Goal: Information Seeking & Learning: Learn about a topic

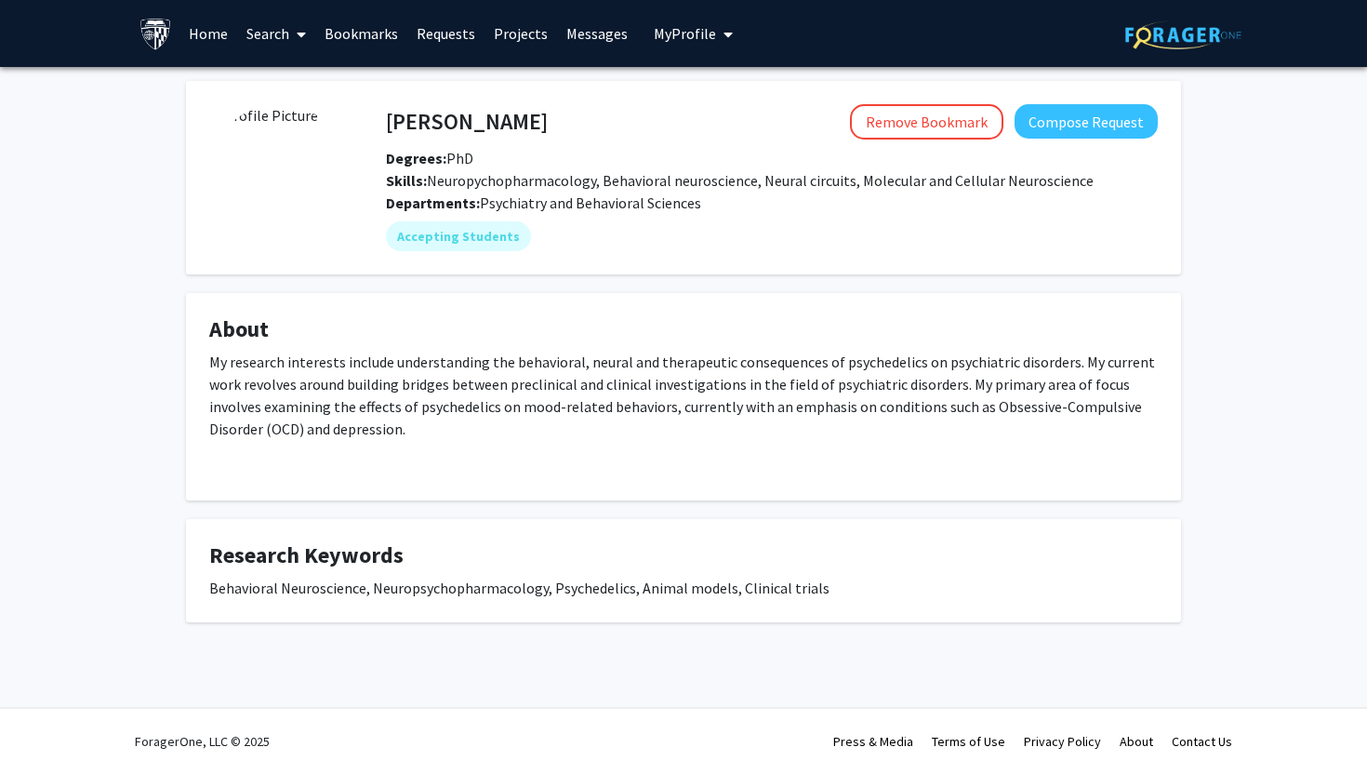
drag, startPoint x: 387, startPoint y: 118, endPoint x: 706, endPoint y: 208, distance: 331.6
click at [706, 208] on div "[PERSON_NAME] Remove Bookmark Compose Request Degrees: PhD Skills: Neuropychoph…" at bounding box center [753, 177] width 809 height 147
copy div "[PERSON_NAME] Remove Bookmark Compose Request Degrees: PhD Skills: Neuropychoph…"
click at [626, 236] on div "Accepting Students" at bounding box center [772, 236] width 780 height 37
click at [568, 216] on fg-user-badges "Accepting Students" at bounding box center [772, 232] width 772 height 37
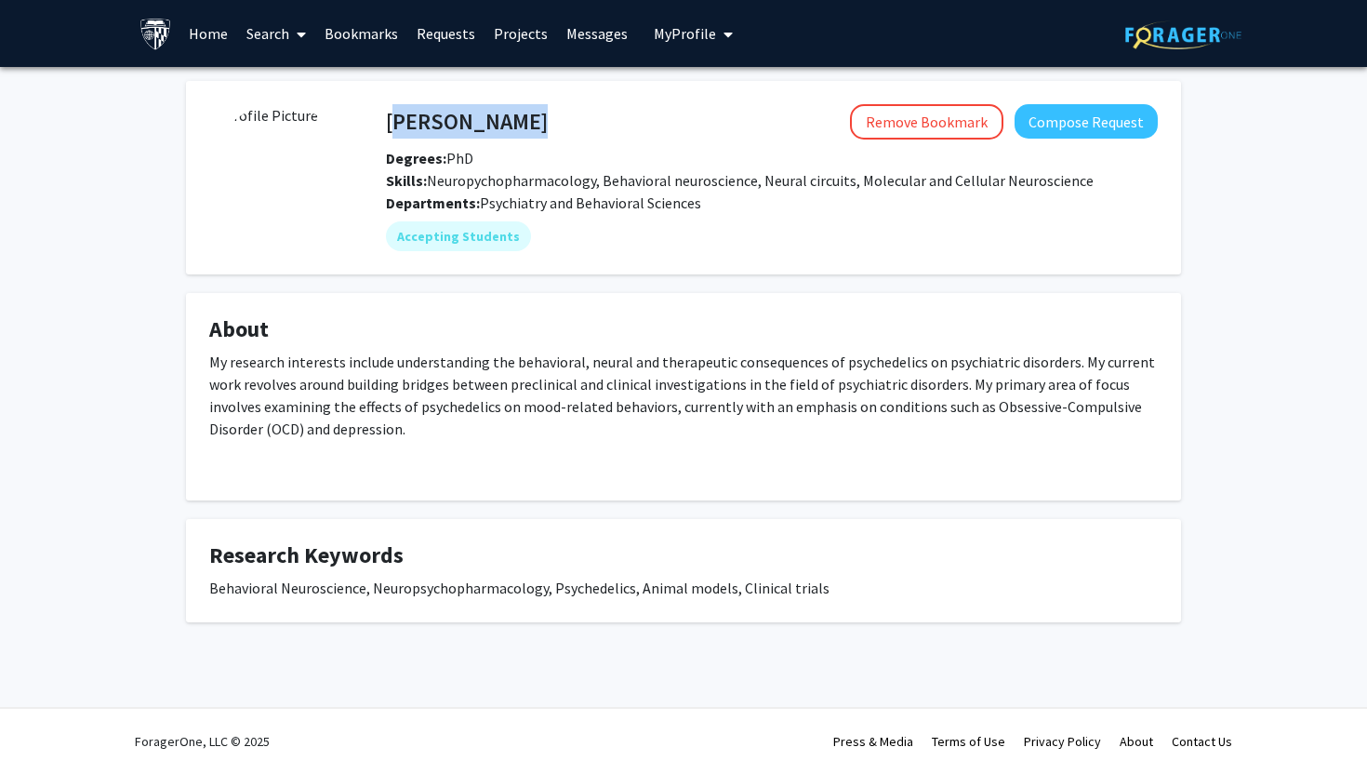
drag, startPoint x: 386, startPoint y: 122, endPoint x: 526, endPoint y: 122, distance: 139.5
click at [526, 122] on div "Praachi Tiwari Remove Bookmark Compose Request" at bounding box center [772, 121] width 800 height 35
copy h4 "Praachi Tiwari"
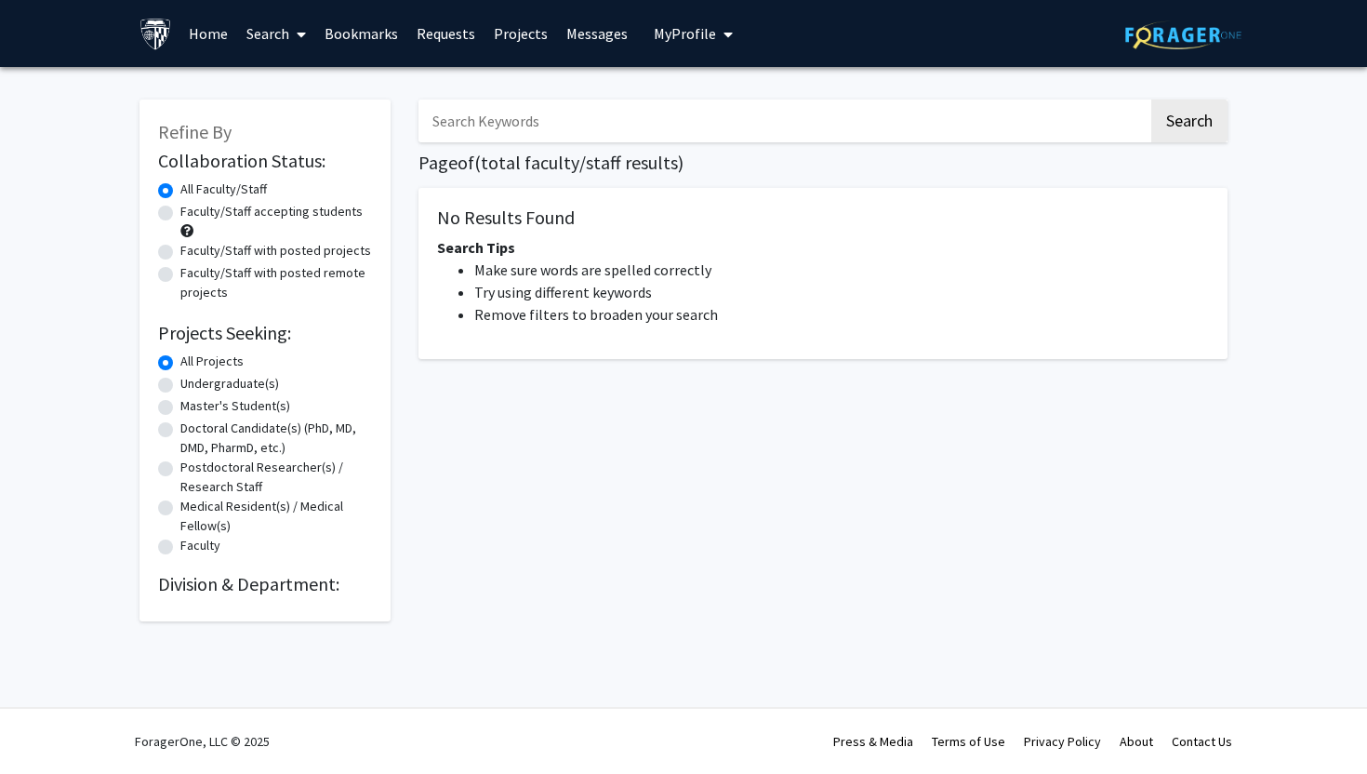
click at [562, 114] on input "Search Keywords" at bounding box center [784, 121] width 730 height 43
type input "psychedelics"
click at [1152, 100] on button "Search" at bounding box center [1190, 121] width 76 height 43
click at [567, 128] on input "psychedelics" at bounding box center [784, 121] width 730 height 43
click at [1152, 100] on button "Search" at bounding box center [1190, 121] width 76 height 43
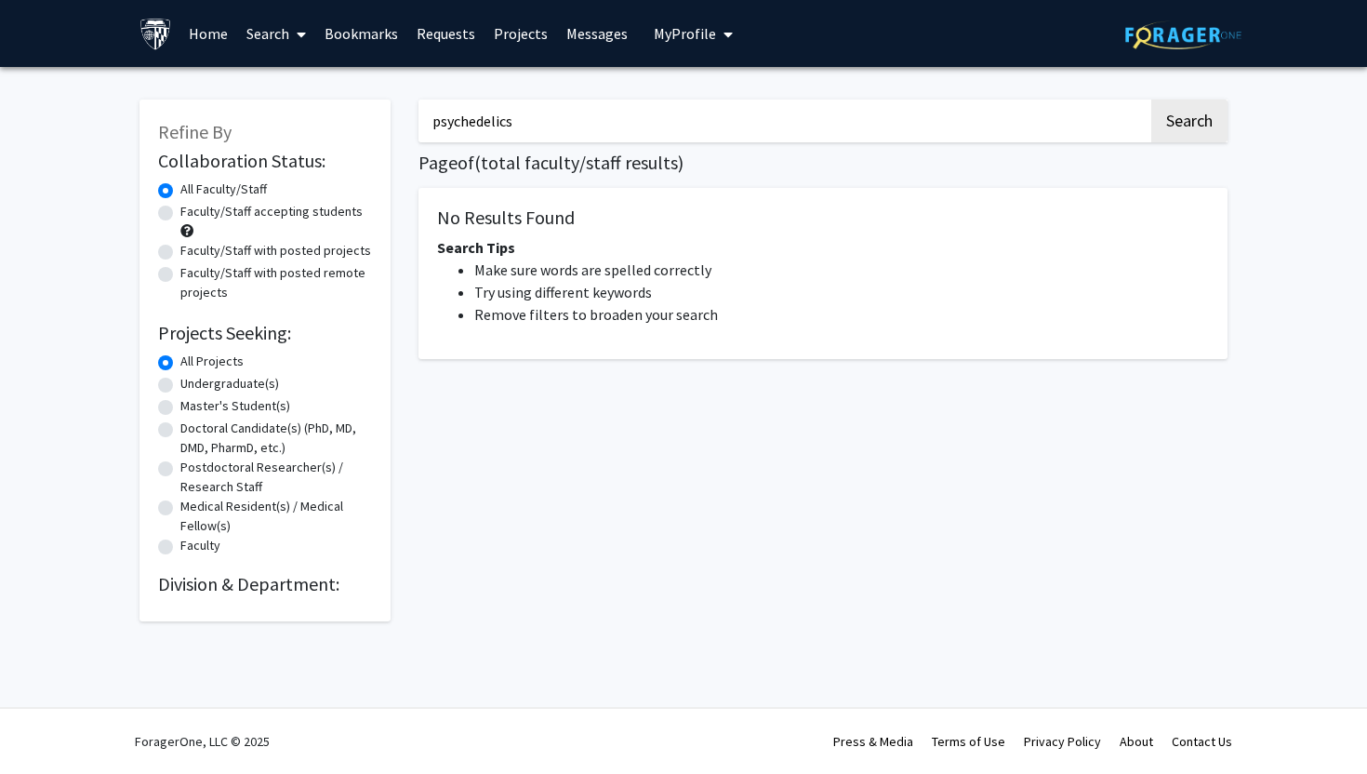
drag, startPoint x: 565, startPoint y: 128, endPoint x: 381, endPoint y: 128, distance: 183.3
click at [381, 128] on div "Refine By Collaboration Status: Collaboration Status All Faculty/Staff Collabor…" at bounding box center [684, 351] width 1116 height 540
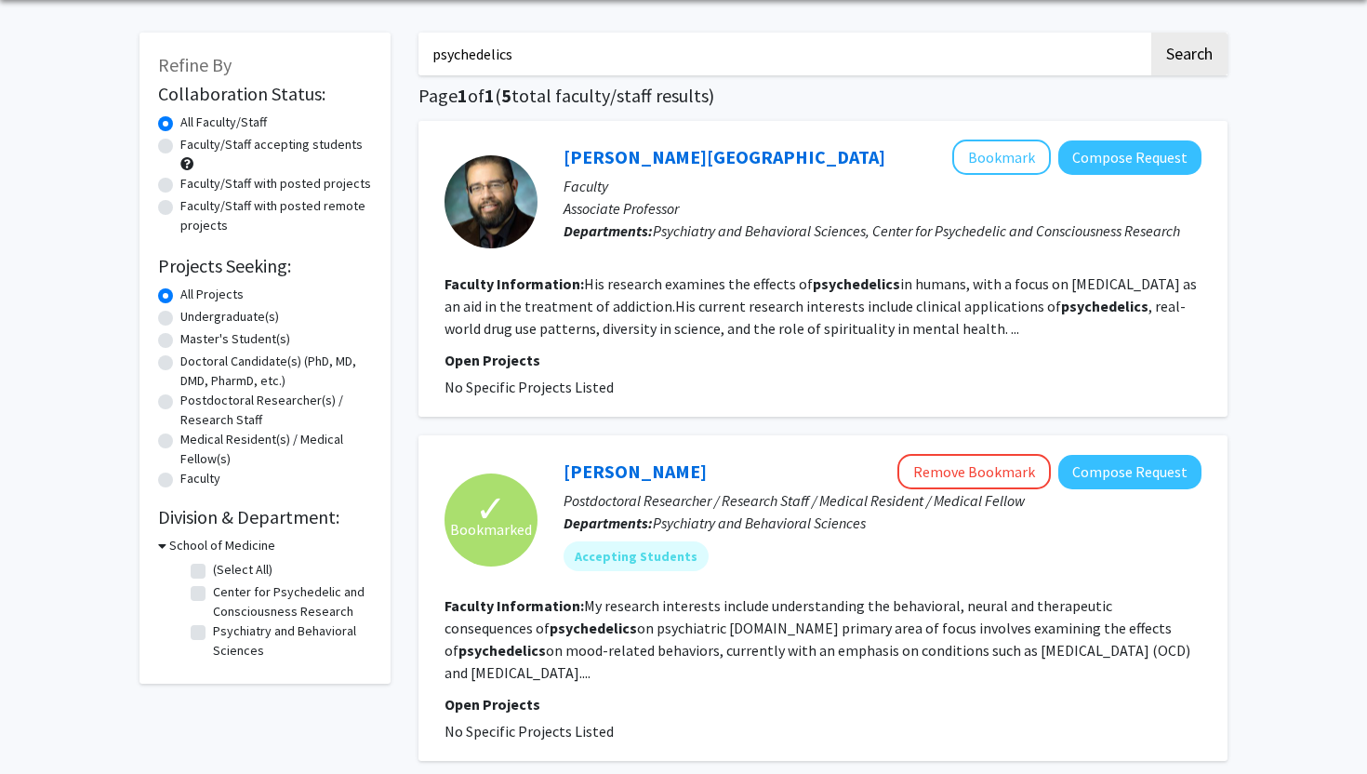
scroll to position [71, 0]
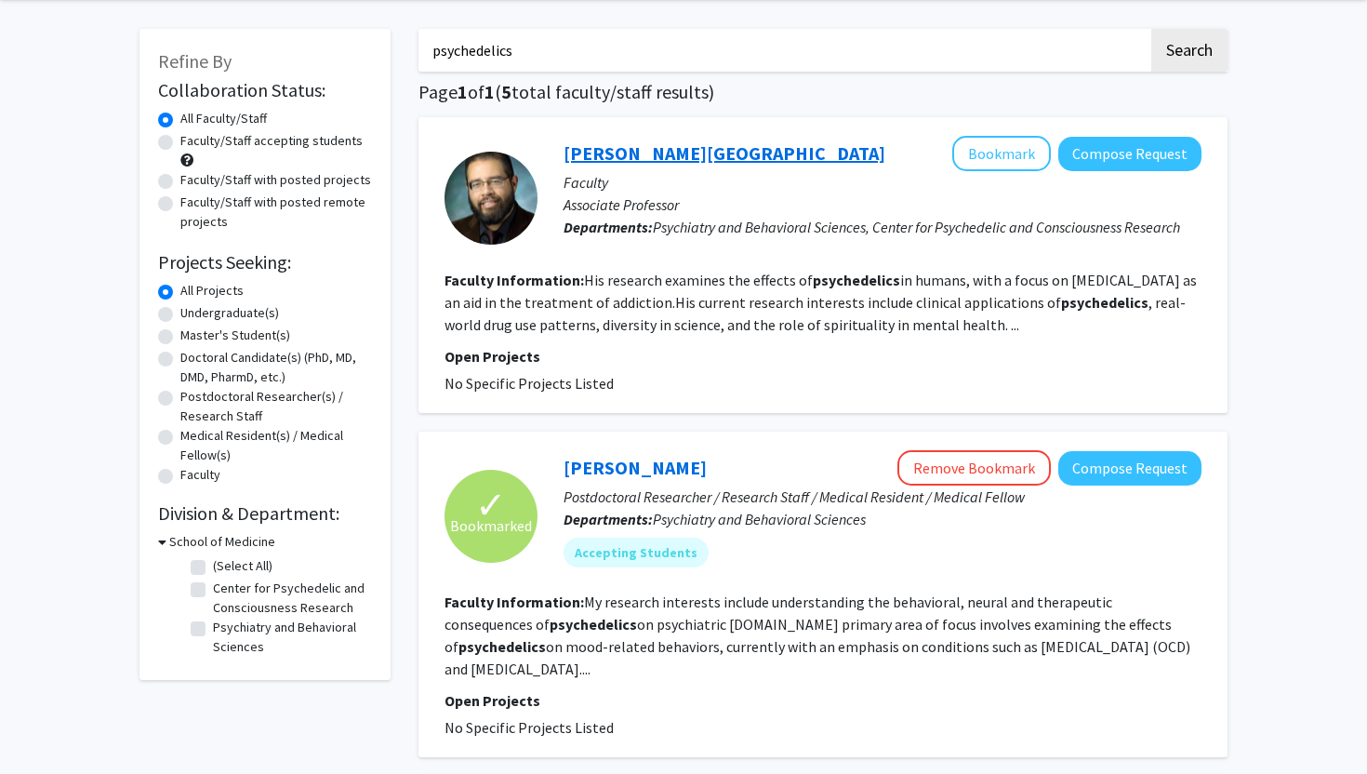
click at [683, 156] on link "Albert Garcia-Romeu" at bounding box center [725, 152] width 322 height 23
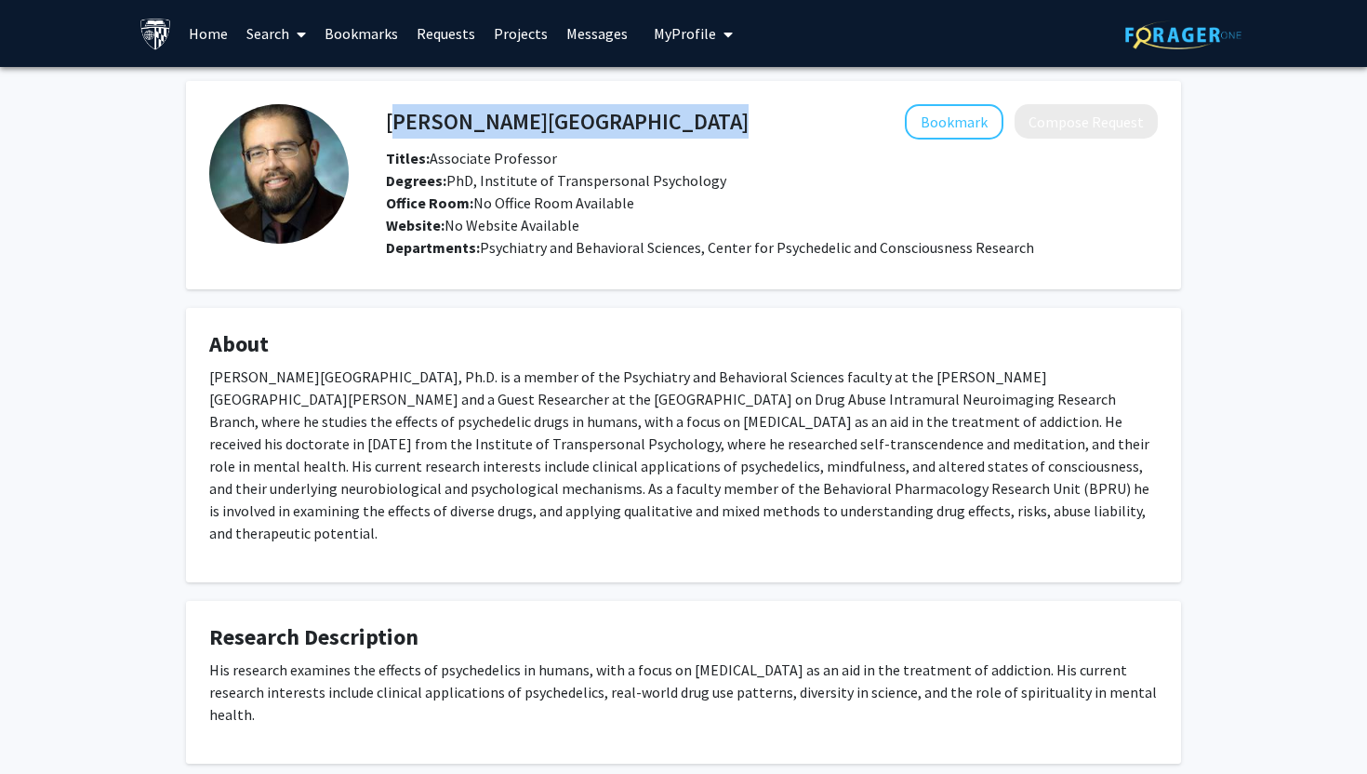
drag, startPoint x: 388, startPoint y: 120, endPoint x: 649, endPoint y: 115, distance: 261.4
click at [649, 115] on div "Albert Garcia-Romeu Bookmark Compose Request" at bounding box center [772, 121] width 800 height 35
copy h4 "Albert Garcia-Romeu"
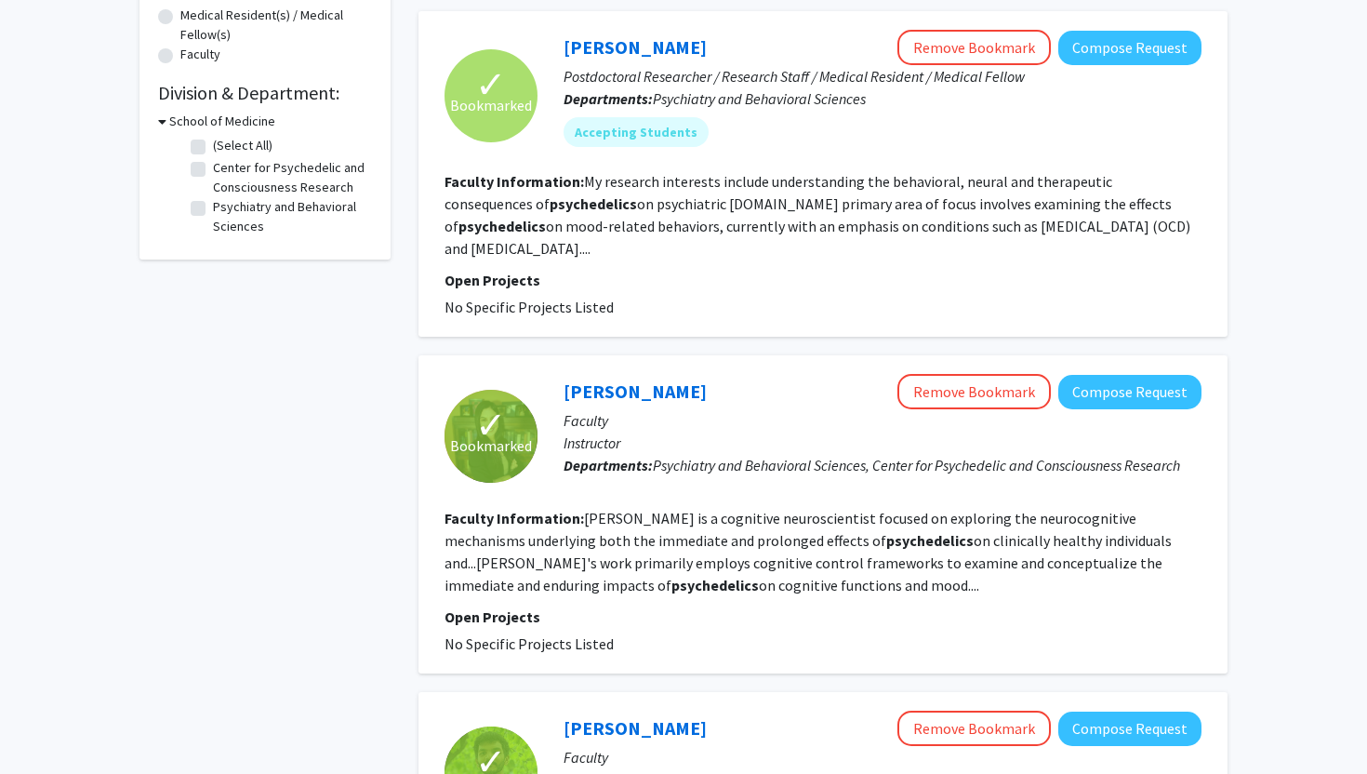
scroll to position [494, 0]
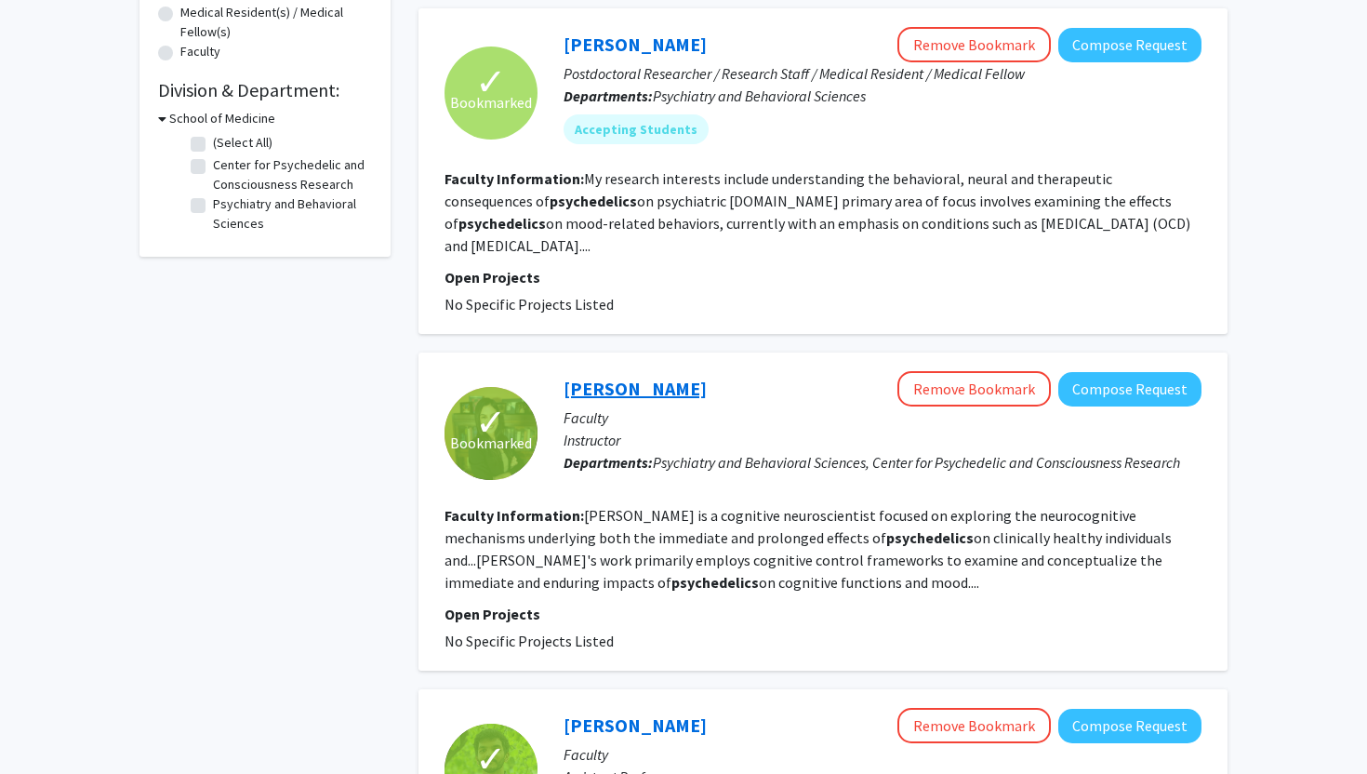
click at [618, 387] on link "[PERSON_NAME]" at bounding box center [635, 388] width 143 height 23
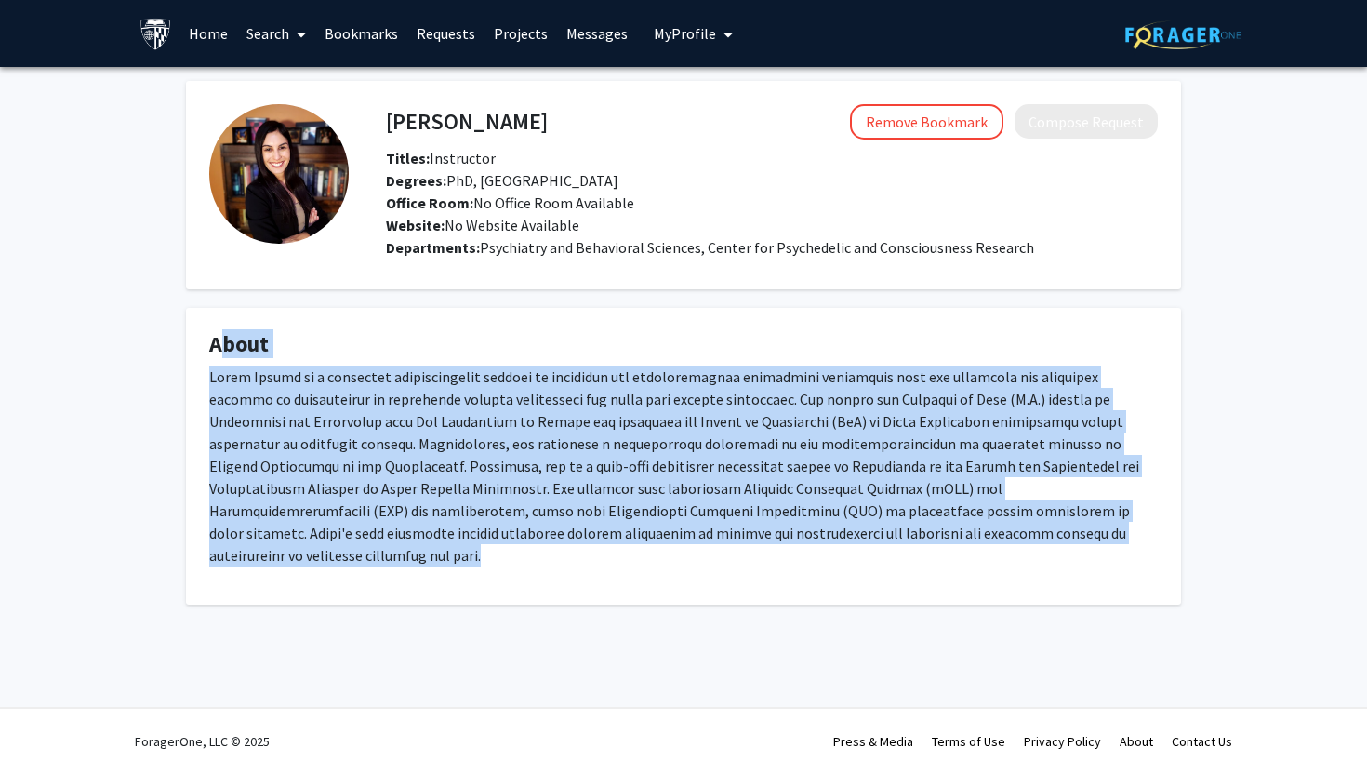
drag, startPoint x: 975, startPoint y: 536, endPoint x: 42, endPoint y: 320, distance: 957.7
click at [42, 320] on div "[PERSON_NAME] Remove Bookmark Compose Request Titles: Instructor Degrees: PhD, …" at bounding box center [683, 366] width 1367 height 598
click at [360, 356] on h4 "About" at bounding box center [683, 344] width 949 height 27
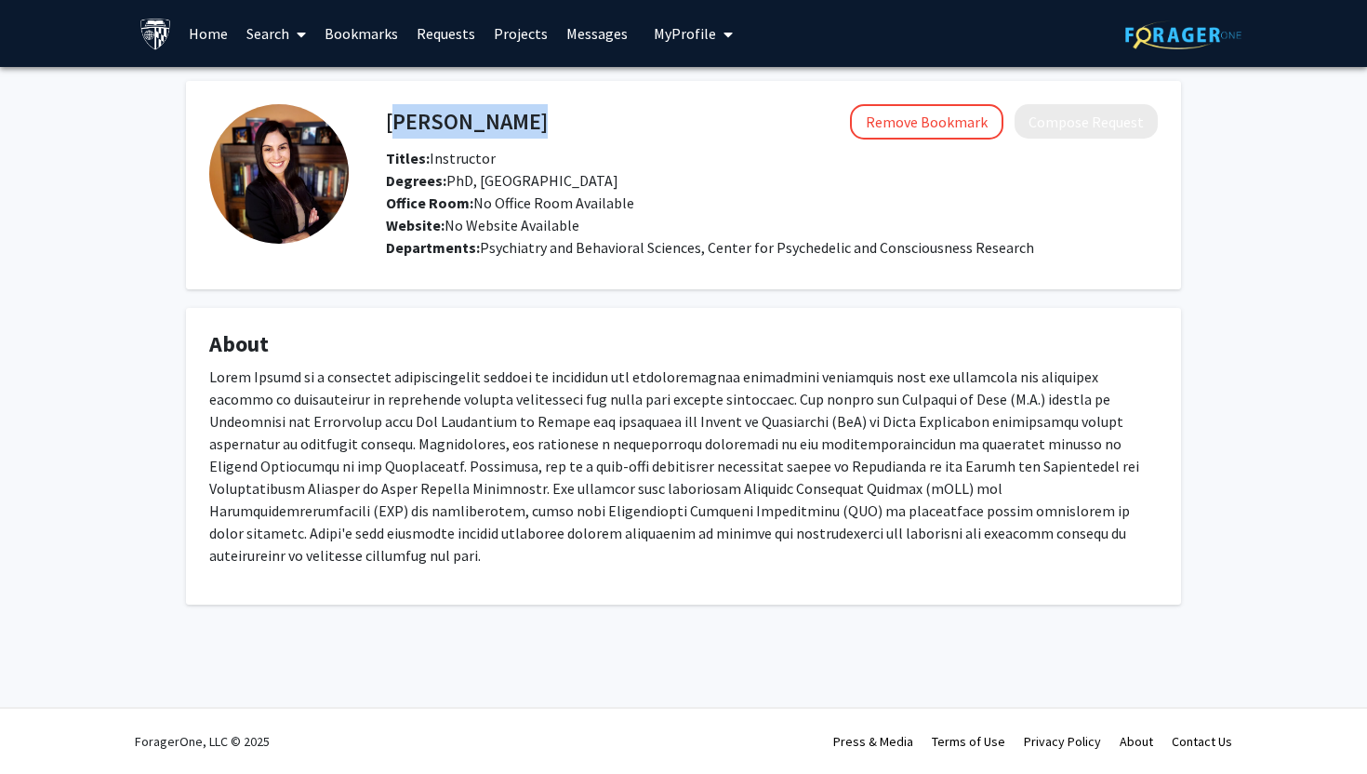
drag, startPoint x: 385, startPoint y: 116, endPoint x: 527, endPoint y: 116, distance: 142.3
click at [527, 116] on div "[PERSON_NAME] Remove Bookmark Compose Request" at bounding box center [772, 121] width 800 height 35
copy h4 "[PERSON_NAME]"
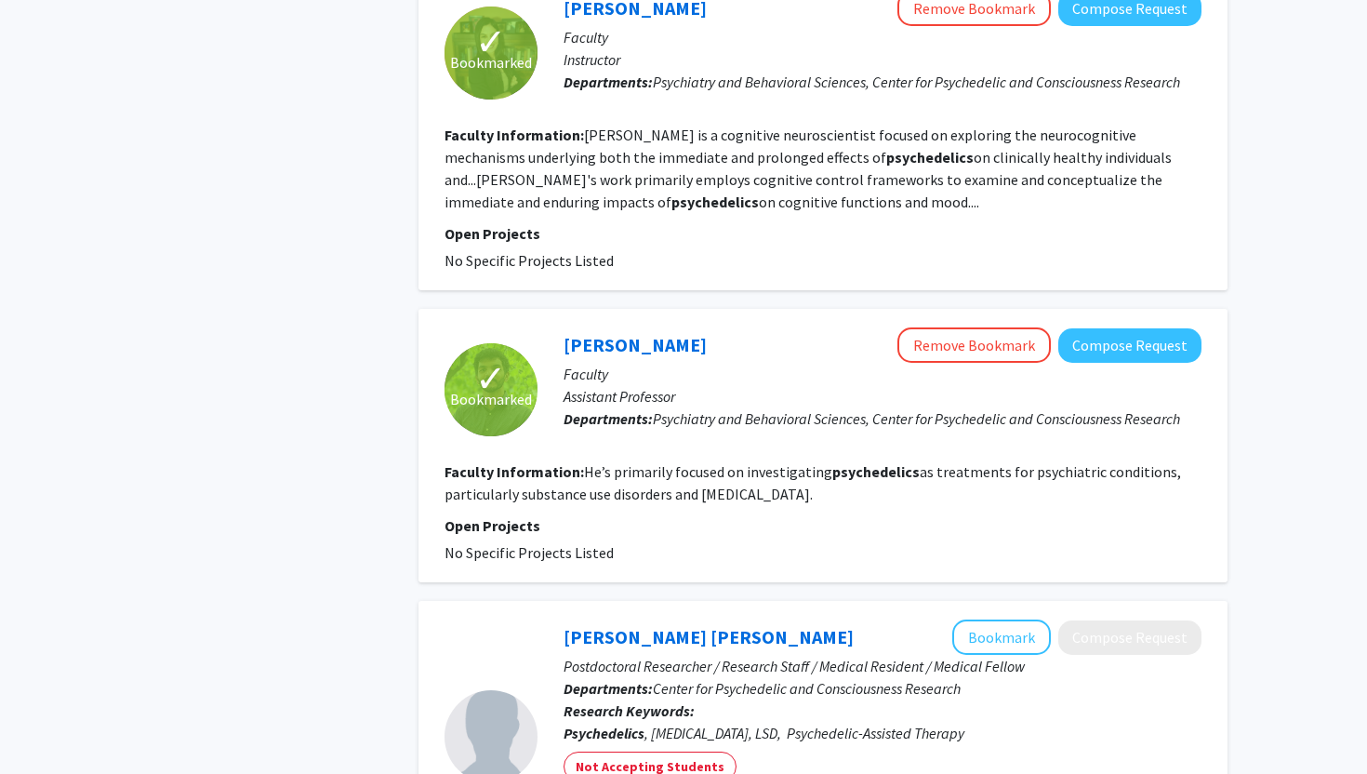
scroll to position [906, 0]
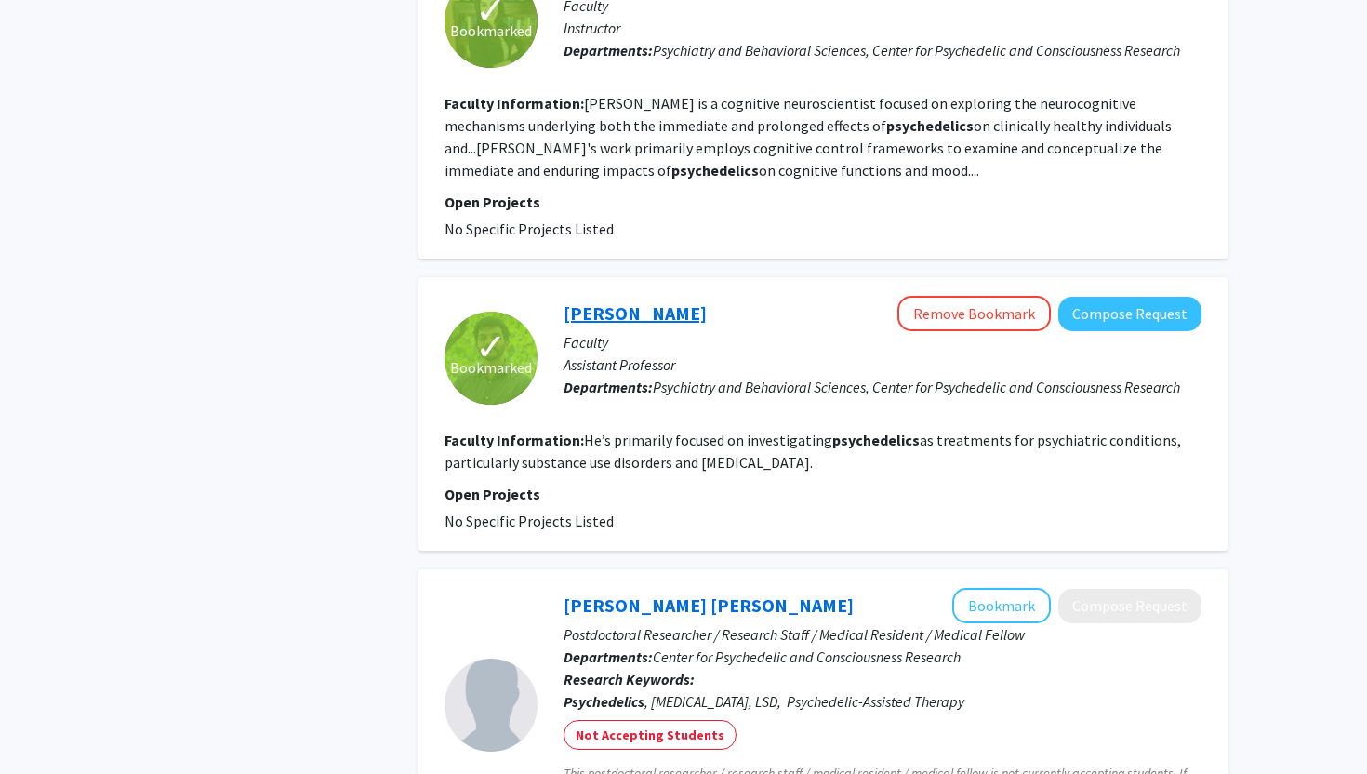
click at [636, 306] on link "[PERSON_NAME]" at bounding box center [635, 312] width 143 height 23
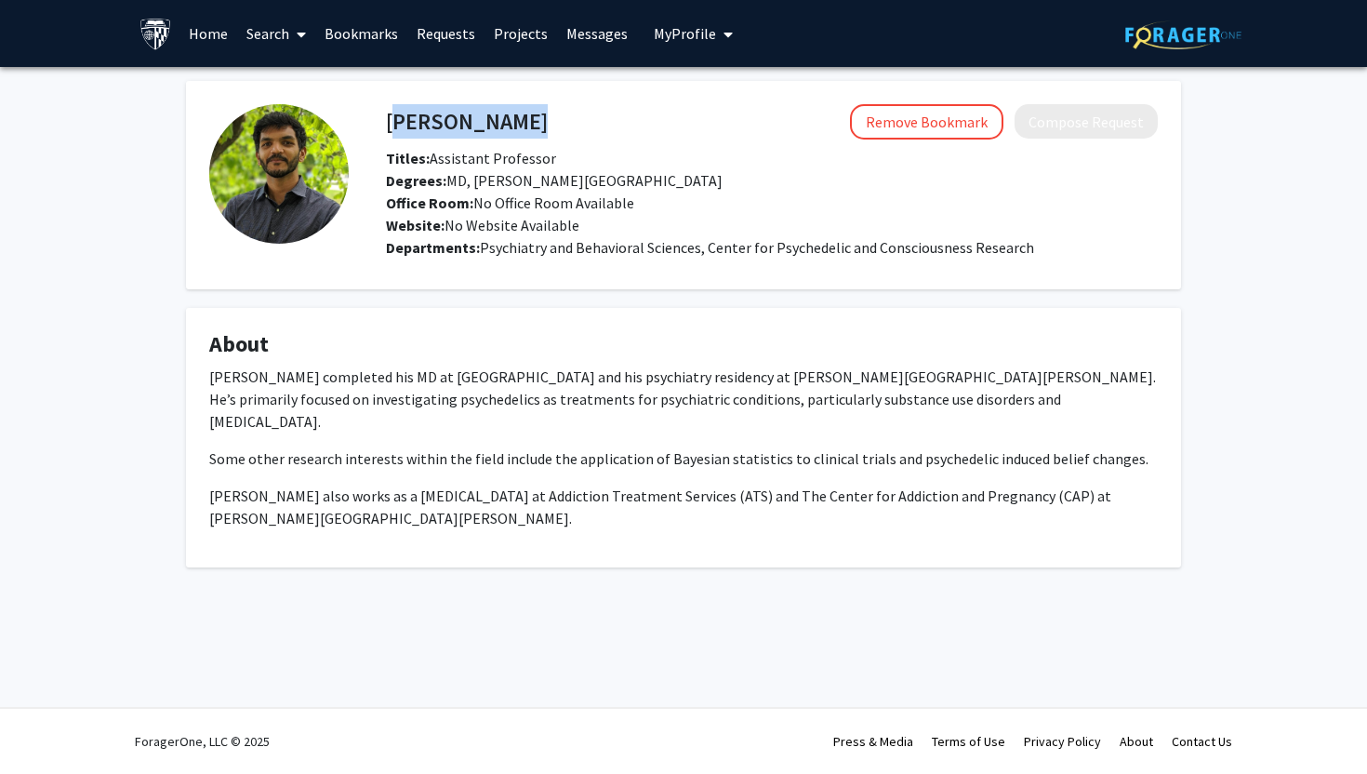
drag, startPoint x: 387, startPoint y: 121, endPoint x: 618, endPoint y: 121, distance: 230.7
click at [618, 121] on div "[PERSON_NAME] Remove Bookmark Compose Request" at bounding box center [772, 121] width 800 height 35
copy h4 "[PERSON_NAME]"
click at [417, 127] on h4 "[PERSON_NAME]" at bounding box center [467, 121] width 162 height 34
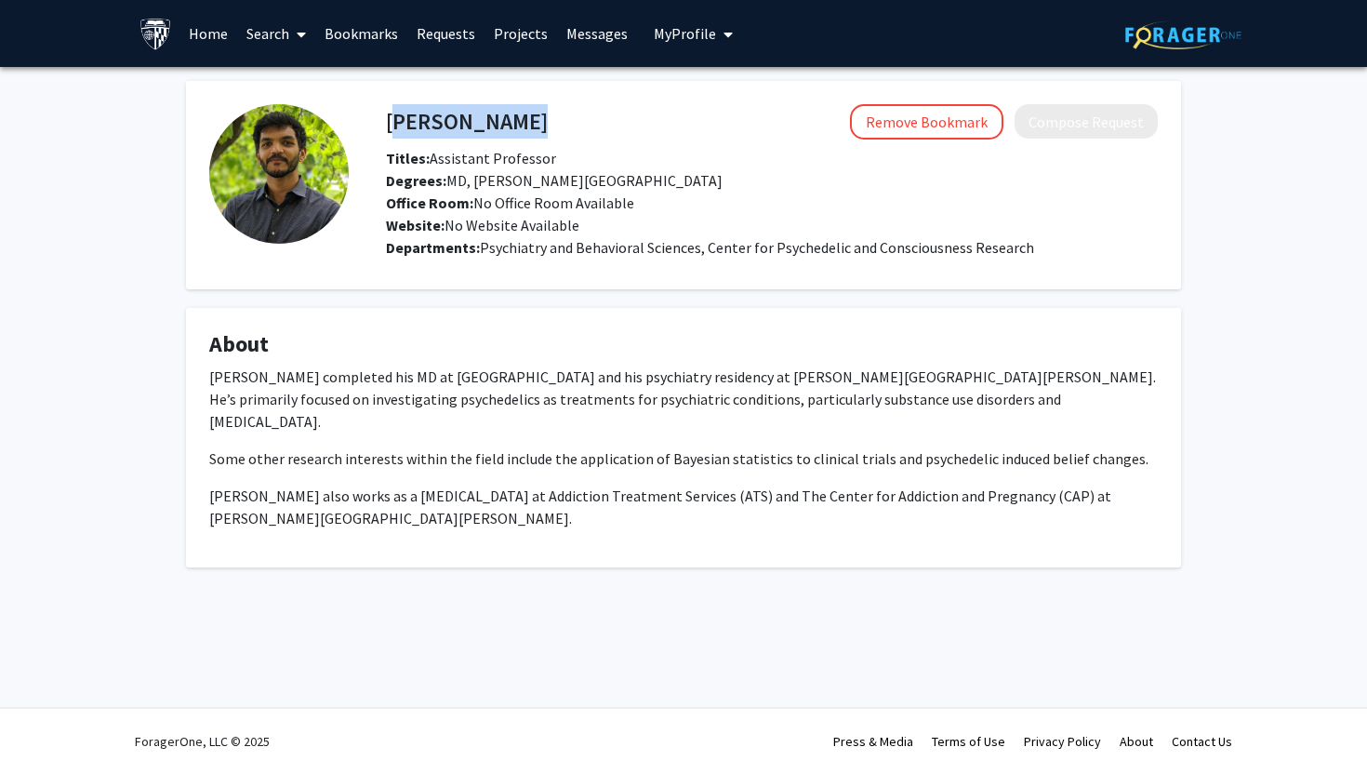
drag, startPoint x: 386, startPoint y: 122, endPoint x: 592, endPoint y: 122, distance: 205.6
click at [592, 122] on div "[PERSON_NAME] Remove Bookmark Compose Request" at bounding box center [772, 121] width 800 height 35
copy h4 "[PERSON_NAME]"
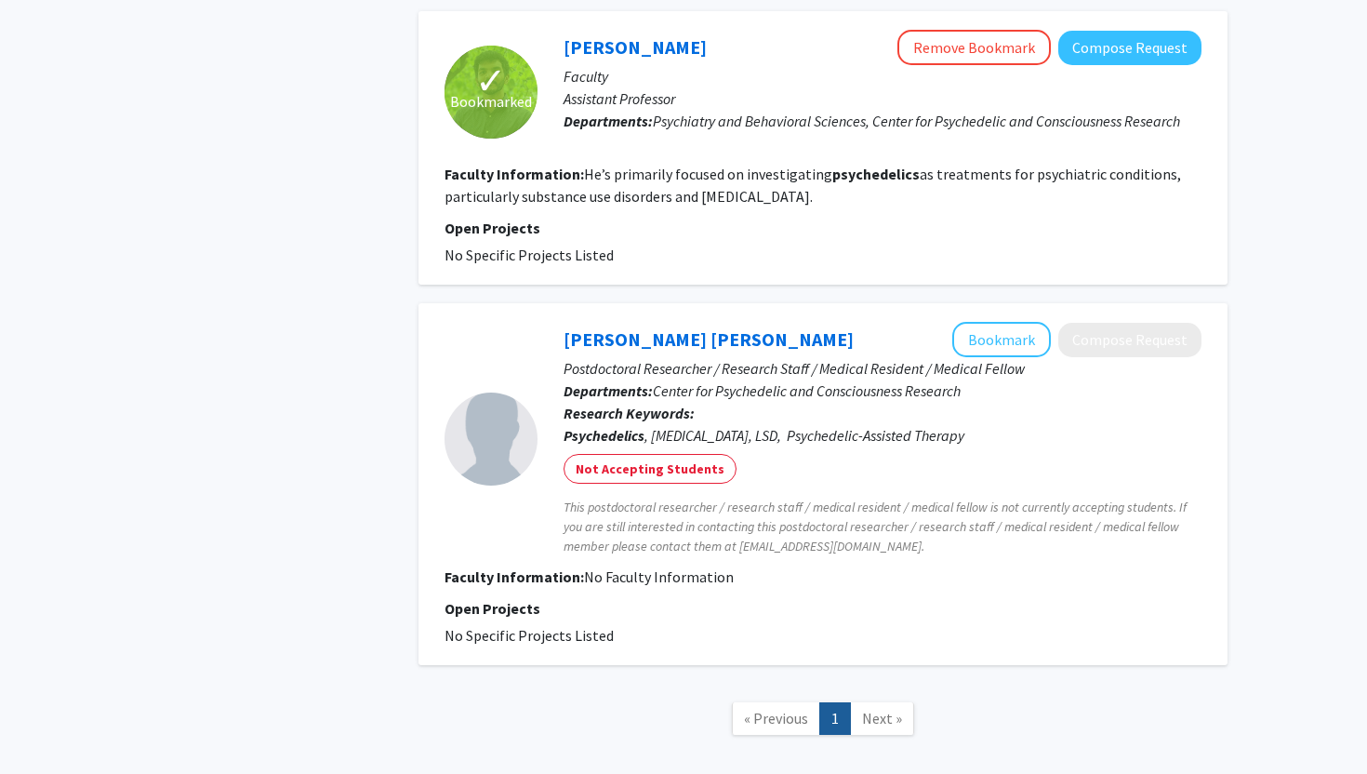
scroll to position [1195, 0]
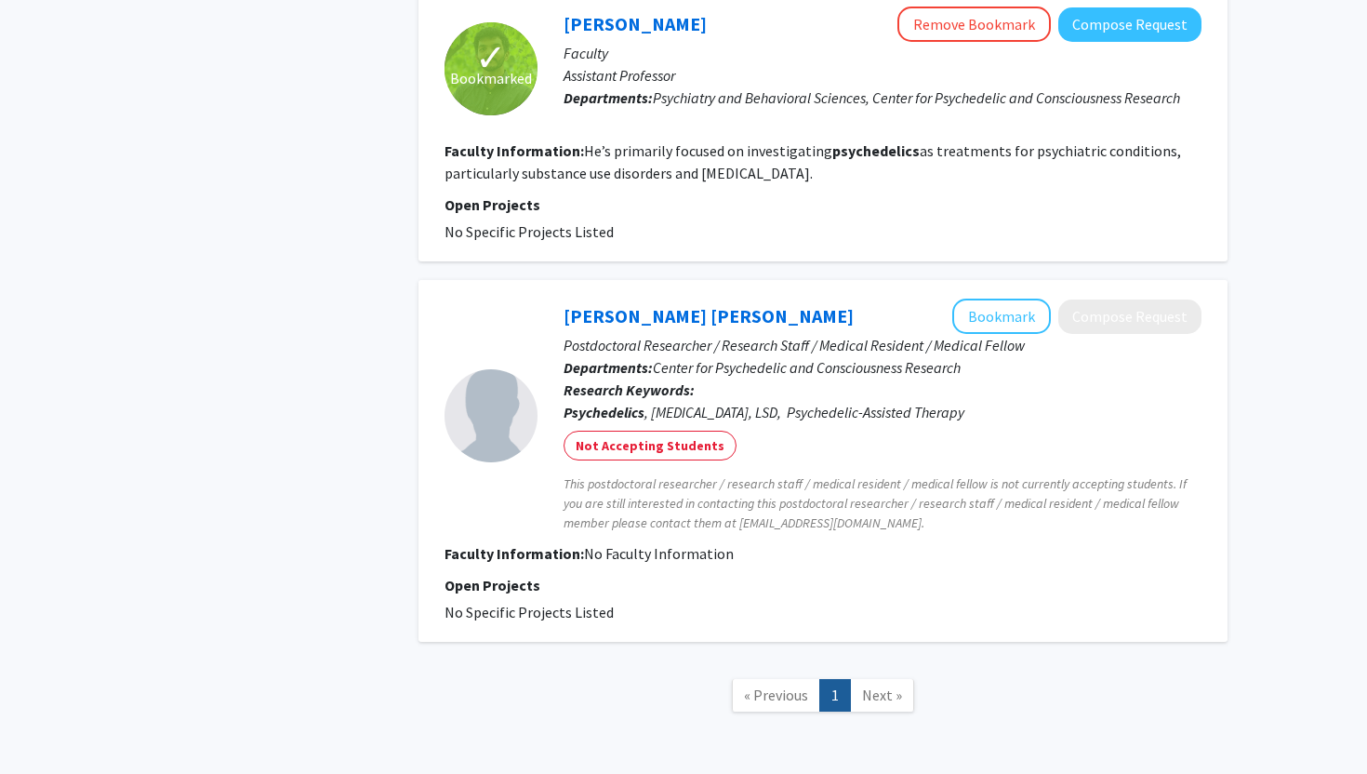
click at [874, 701] on span "Next »" at bounding box center [882, 695] width 40 height 19
